Goal: Check status: Check status

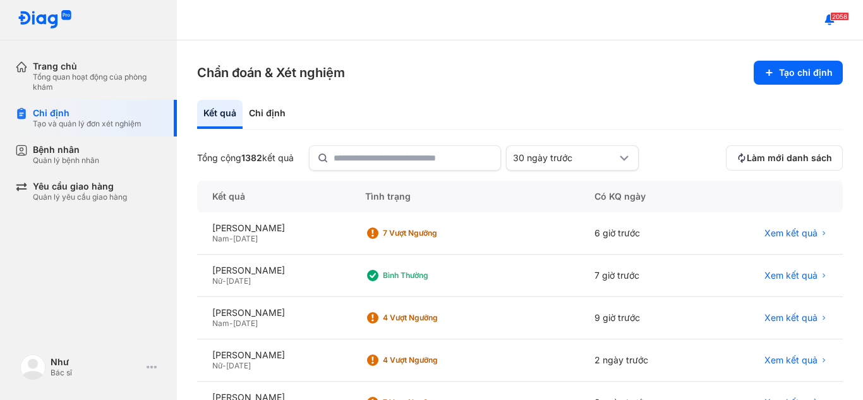
click at [423, 164] on input "text" at bounding box center [412, 157] width 159 height 23
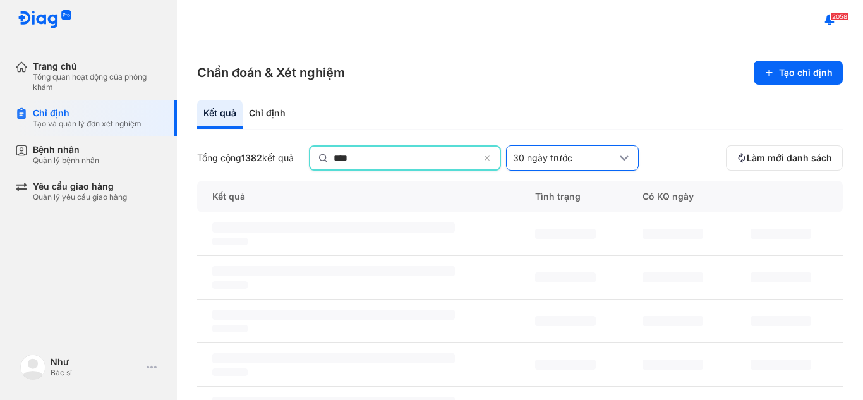
type input "****"
click at [525, 152] on div "30 ngày trước" at bounding box center [572, 157] width 133 height 25
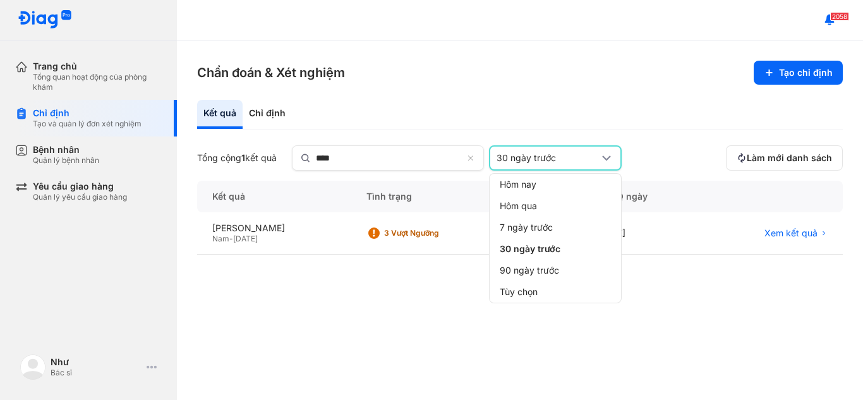
click at [328, 323] on div "Kết quả Tình trạng Có KQ ngày PHÙNG NGỌC CHÂN Nam - 08/01/1992 3 Vượt ngưỡng 15…" at bounding box center [519, 280] width 645 height 199
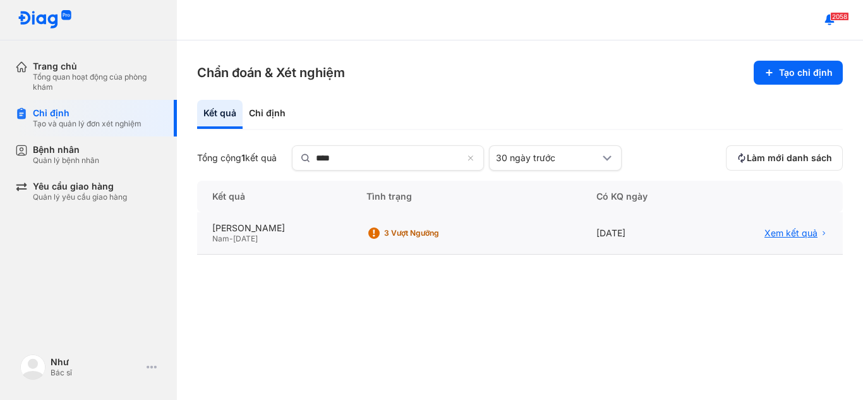
click at [783, 232] on span "Xem kết quả" at bounding box center [790, 232] width 53 height 11
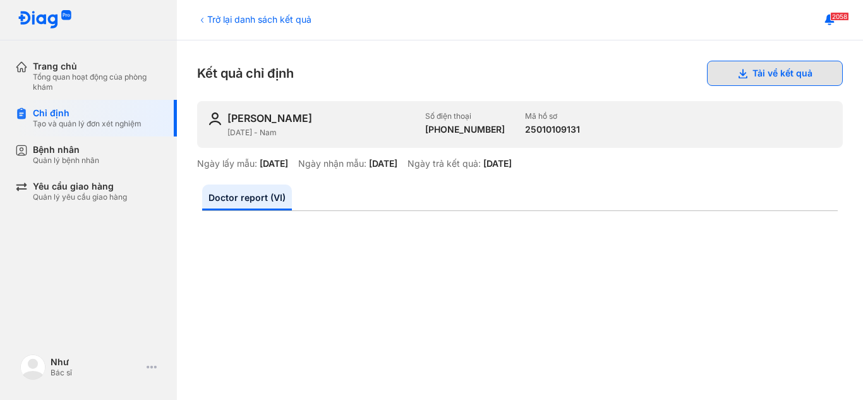
click at [757, 78] on button "Tải về kết quả" at bounding box center [775, 73] width 136 height 25
